Goal: Information Seeking & Learning: Check status

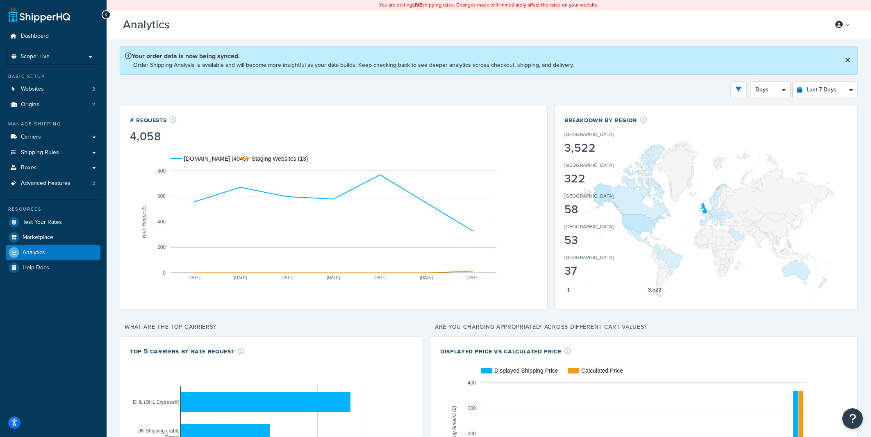
select select "last_7_days"
click at [793, 82] on select "Last 24 Hours Last 7 Days Last 30 Days Last 3 Months Last 6 Months Last 12 Mont…" at bounding box center [825, 90] width 65 height 16
select select "last_24_hours"
click option "Last 24 Hours" at bounding box center [0, 0] width 0 height 0
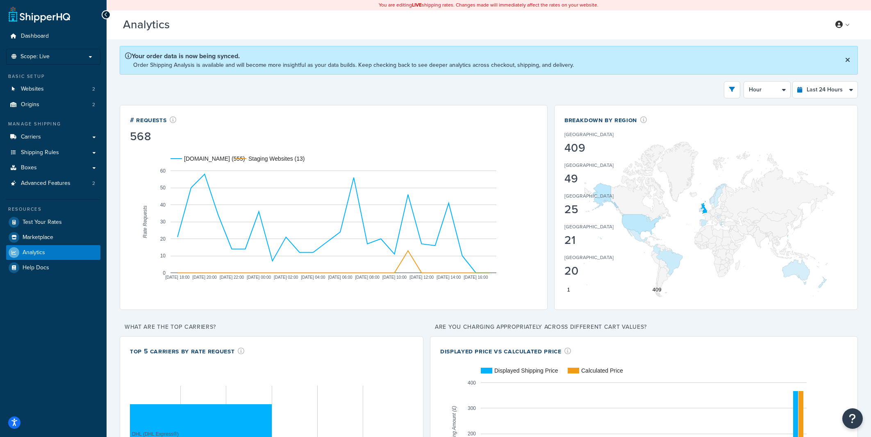
click at [631, 83] on div "Filters Website [DOMAIN_NAME] Staging Websites Destination [GEOGRAPHIC_DATA] [G…" at bounding box center [489, 89] width 738 height 17
click at [744, 82] on select "Hour 30 Minutes 15 Minutes 5 Minutes" at bounding box center [767, 90] width 46 height 16
select select "30m"
click option "30 Minutes" at bounding box center [0, 0] width 0 height 0
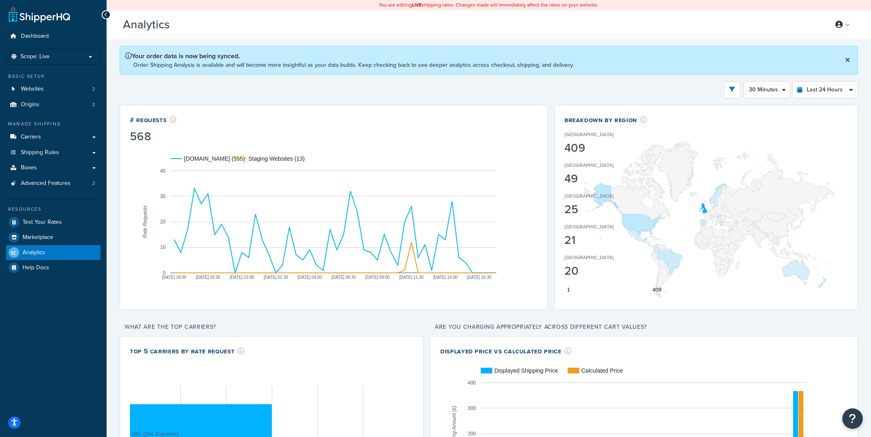
click at [527, 132] on div "# Requests 568" at bounding box center [333, 129] width 407 height 29
click at [513, 129] on div "# Requests 568" at bounding box center [333, 129] width 407 height 29
click at [608, 86] on div "Filters Website [DOMAIN_NAME] Staging Websites Destination [GEOGRAPHIC_DATA] [G…" at bounding box center [489, 89] width 738 height 17
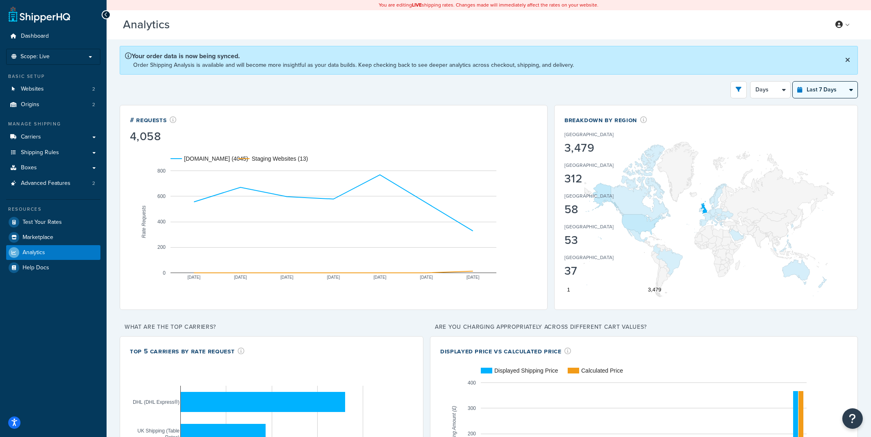
select select "last_24_hours"
click option "Last 24 Hours" at bounding box center [0, 0] width 0 height 0
click at [744, 82] on select "Hour 30 Minutes 15 Minutes 5 Minutes" at bounding box center [767, 90] width 46 height 16
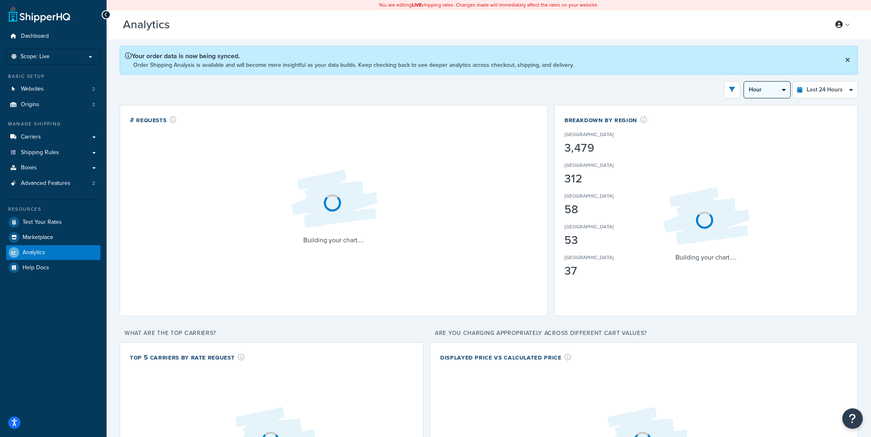
click option "30 Minutes" at bounding box center [0, 0] width 0 height 0
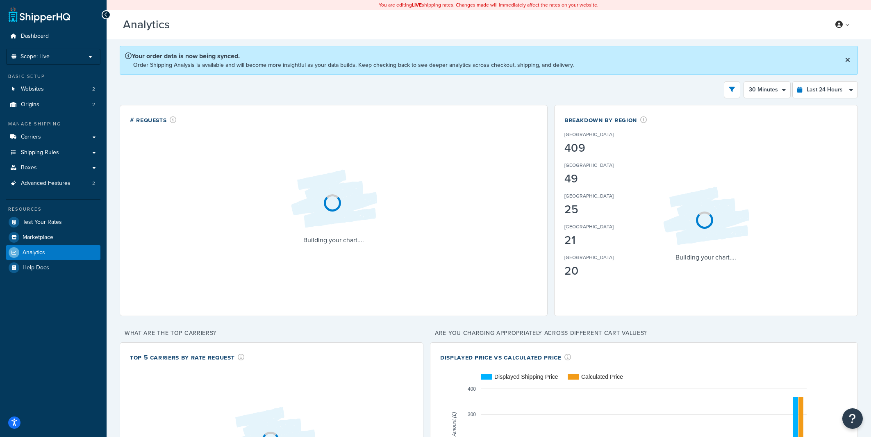
click at [531, 86] on div "Filters Website [DOMAIN_NAME] Staging Websites Destination [GEOGRAPHIC_DATA] [G…" at bounding box center [489, 89] width 738 height 17
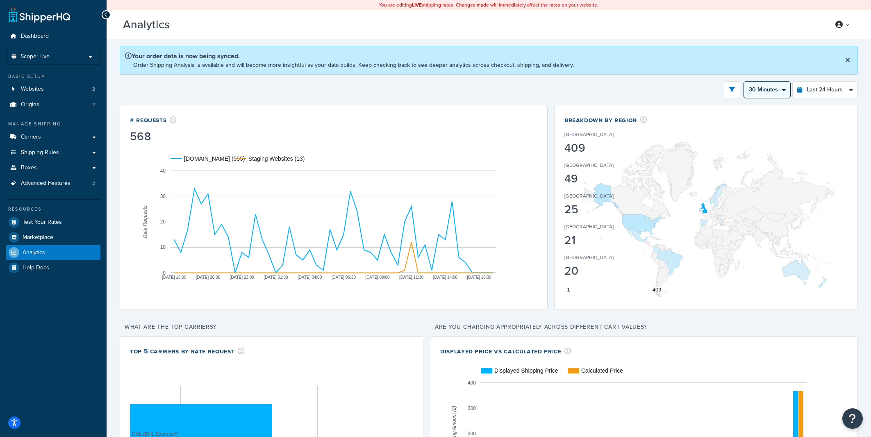
click at [744, 82] on select "Hour 30 Minutes 15 Minutes 5 Minutes" at bounding box center [767, 90] width 46 height 16
select select "15m"
click option "15 Minutes" at bounding box center [0, 0] width 0 height 0
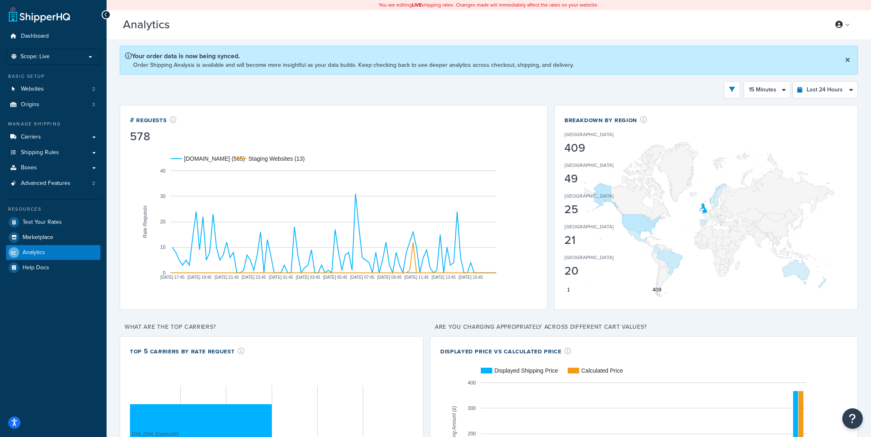
click at [458, 91] on div "Filters Website [DOMAIN_NAME] Staging Websites Destination [GEOGRAPHIC_DATA] [G…" at bounding box center [489, 89] width 738 height 17
